Goal: Task Accomplishment & Management: Use online tool/utility

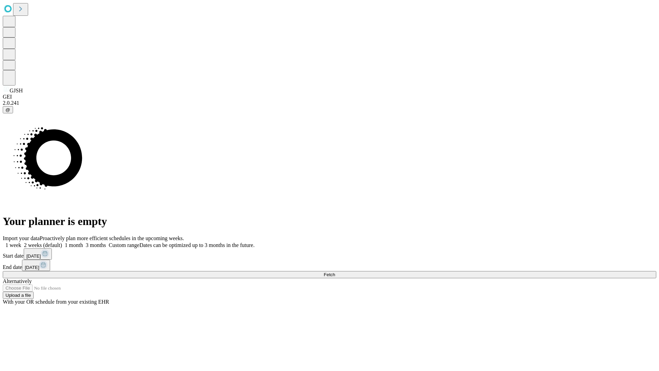
click at [335, 272] on span "Fetch" at bounding box center [329, 274] width 11 height 5
